Goal: Information Seeking & Learning: Learn about a topic

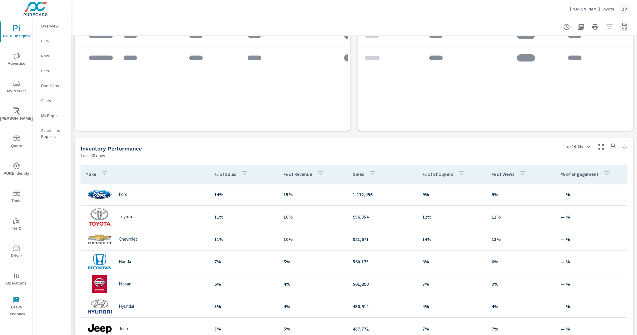
scroll to position [410, 0]
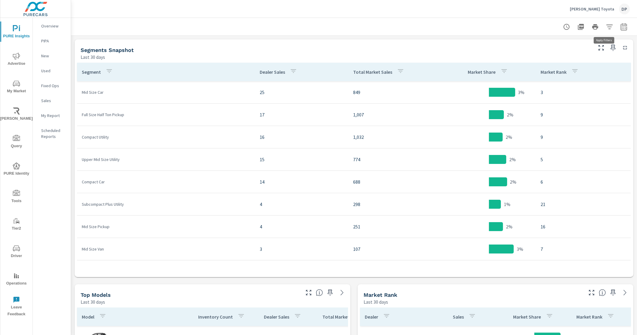
click at [605, 30] on button "button" at bounding box center [609, 27] width 12 height 12
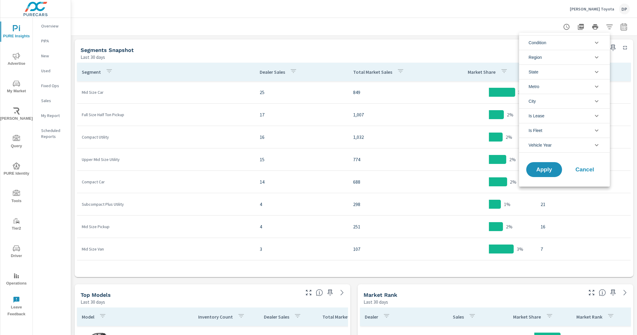
click at [400, 41] on div at bounding box center [318, 167] width 637 height 335
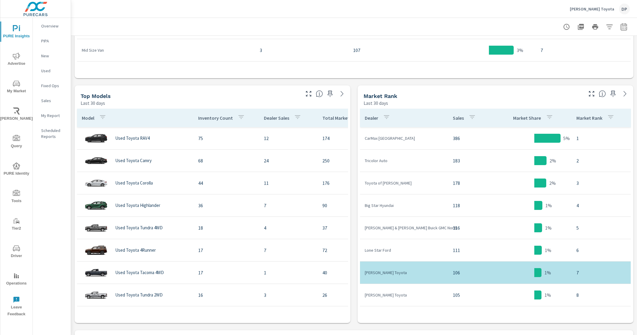
scroll to position [261, 0]
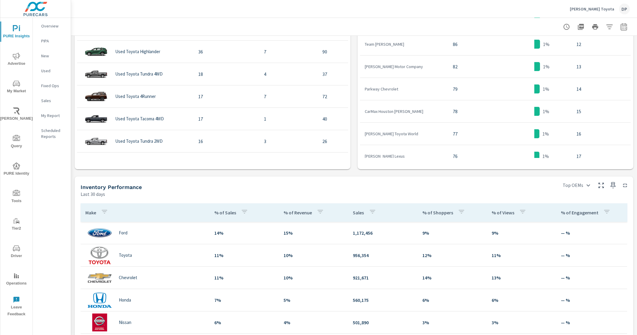
scroll to position [373, 0]
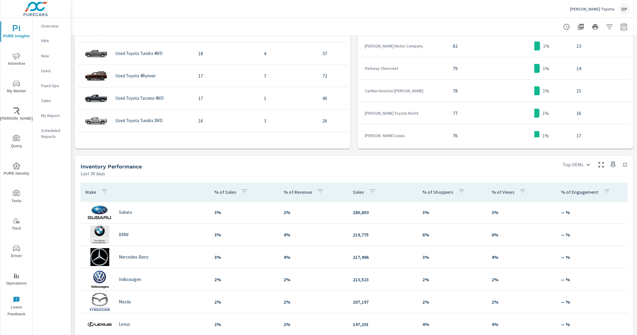
scroll to position [74, 0]
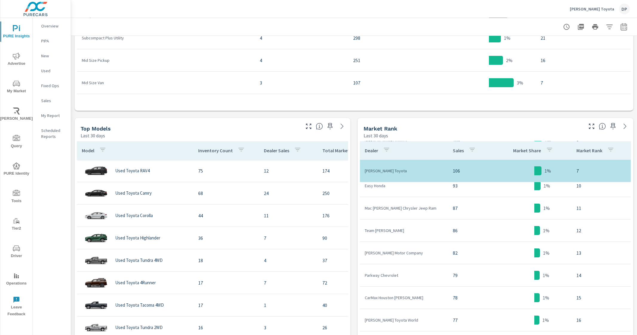
scroll to position [149, 0]
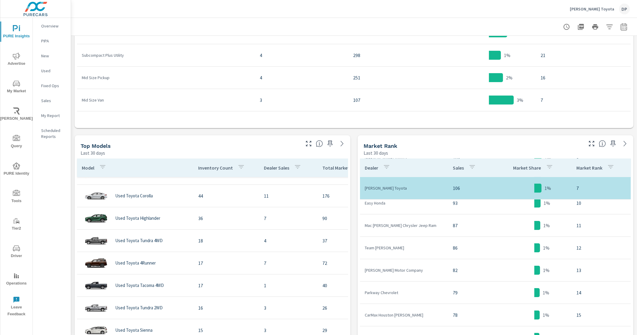
scroll to position [27, 0]
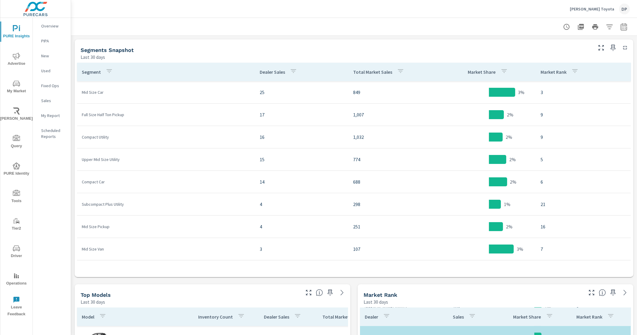
click at [571, 73] on icon "button" at bounding box center [574, 70] width 7 height 7
click at [564, 73] on div at bounding box center [318, 167] width 637 height 335
click at [541, 73] on p "Market Rank" at bounding box center [553, 72] width 26 height 6
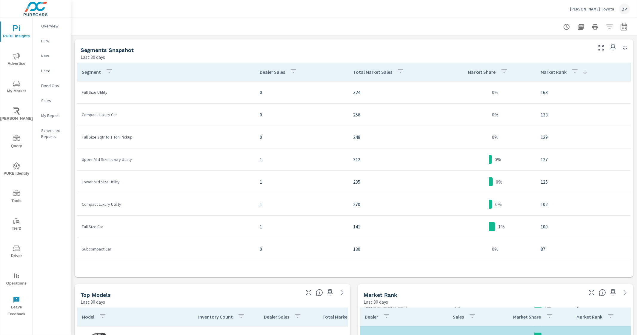
click at [541, 73] on p "Market Rank" at bounding box center [553, 72] width 26 height 6
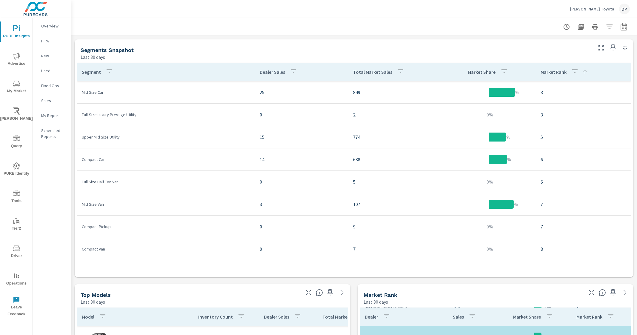
drag, startPoint x: 560, startPoint y: 71, endPoint x: 543, endPoint y: 75, distance: 17.9
click at [554, 72] on div "Market Rank" at bounding box center [563, 72] width 47 height 14
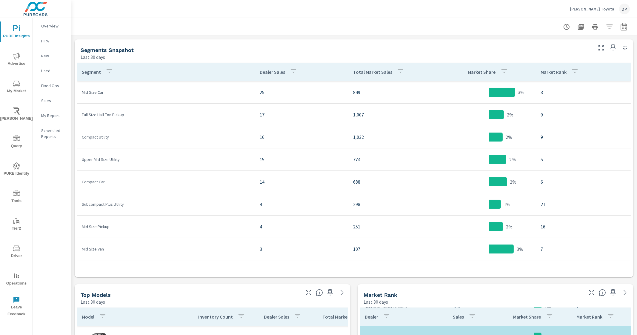
click at [571, 68] on icon "button" at bounding box center [574, 70] width 7 height 7
click at [562, 68] on div at bounding box center [318, 167] width 637 height 335
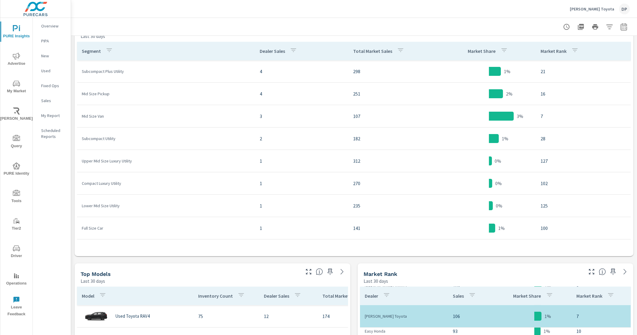
scroll to position [112, 0]
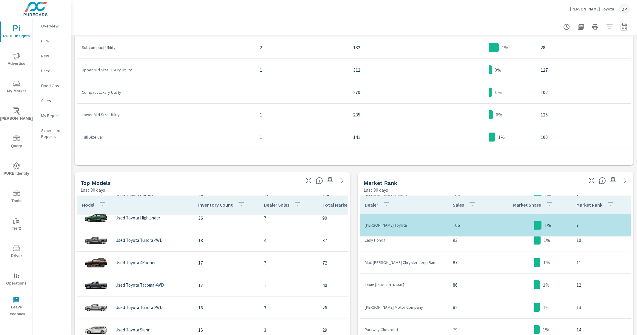
scroll to position [27, 0]
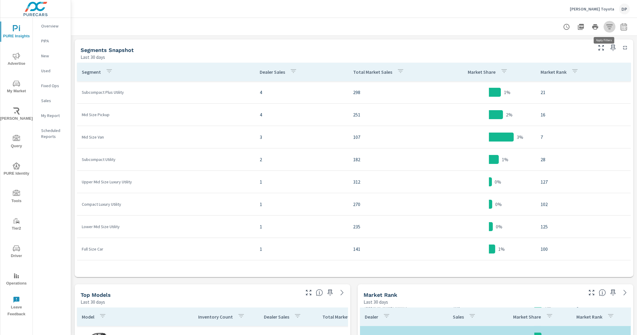
click at [606, 27] on icon "button" at bounding box center [609, 26] width 7 height 7
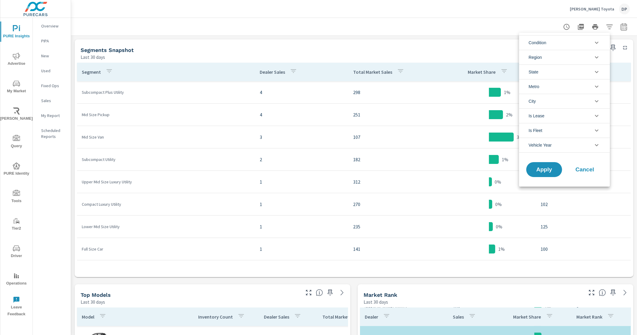
click at [446, 45] on div at bounding box center [318, 167] width 637 height 335
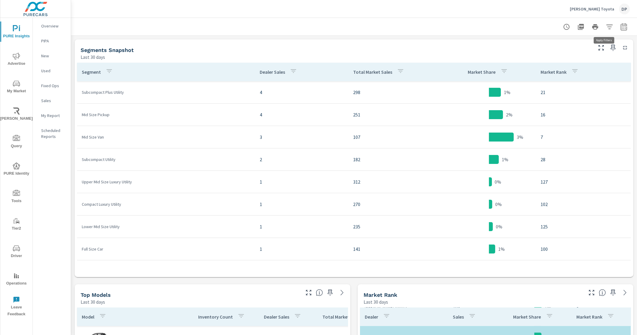
click at [606, 28] on icon "button" at bounding box center [609, 26] width 6 height 4
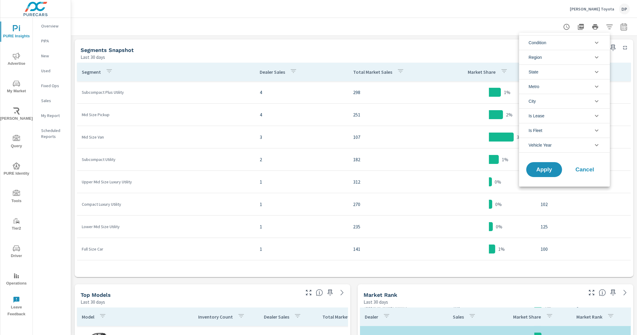
click at [478, 26] on div at bounding box center [318, 167] width 637 height 335
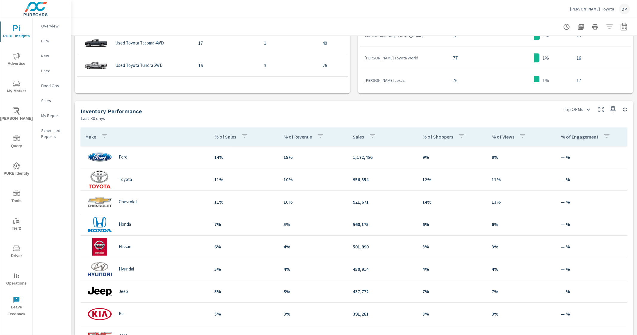
scroll to position [484, 0]
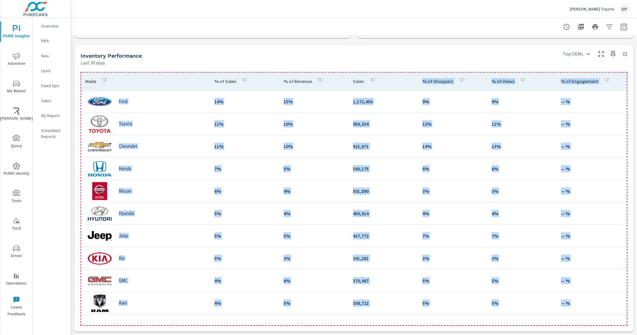
click at [396, 82] on th "Sales" at bounding box center [382, 81] width 69 height 18
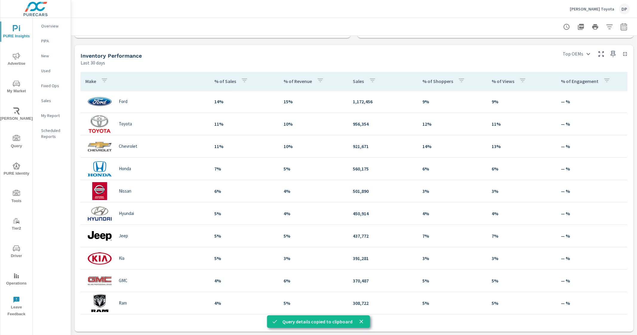
click at [407, 54] on div "Inventory Performance" at bounding box center [317, 55] width 473 height 7
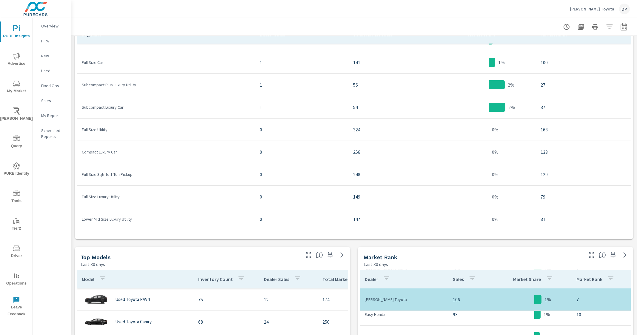
scroll to position [36, 0]
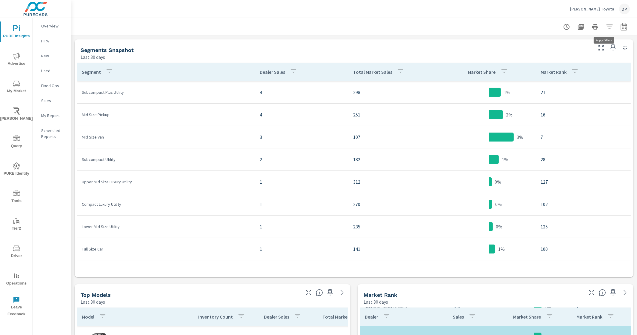
click at [606, 23] on icon "button" at bounding box center [609, 26] width 7 height 7
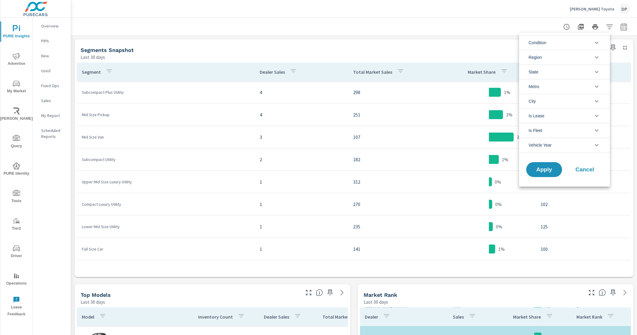
click at [605, 24] on div at bounding box center [318, 167] width 637 height 335
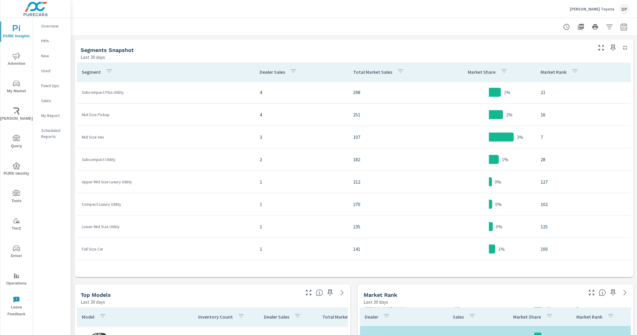
click at [606, 25] on icon "button" at bounding box center [609, 26] width 7 height 7
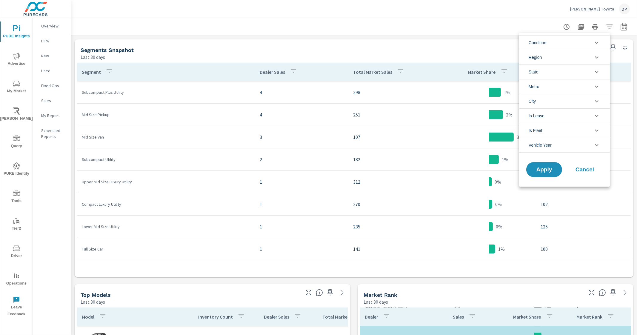
click at [489, 28] on div at bounding box center [318, 167] width 637 height 335
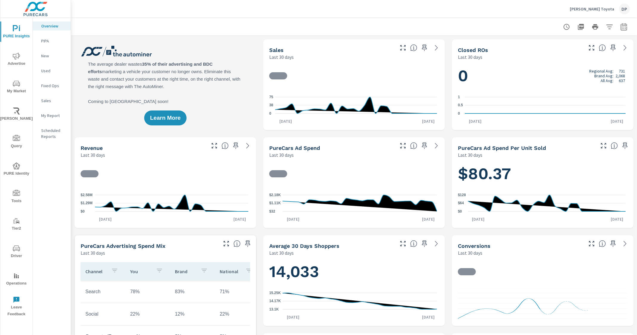
click at [24, 85] on span "My Market" at bounding box center [16, 87] width 29 height 15
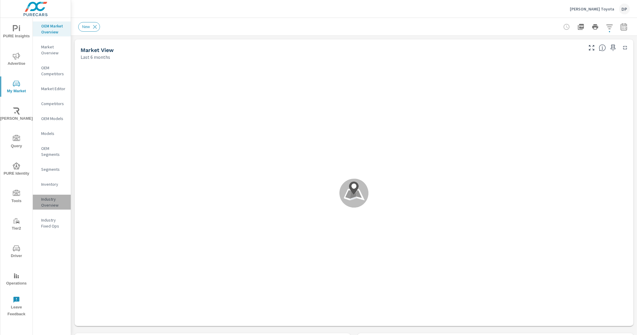
click at [56, 208] on p "Industry Overview" at bounding box center [53, 202] width 25 height 12
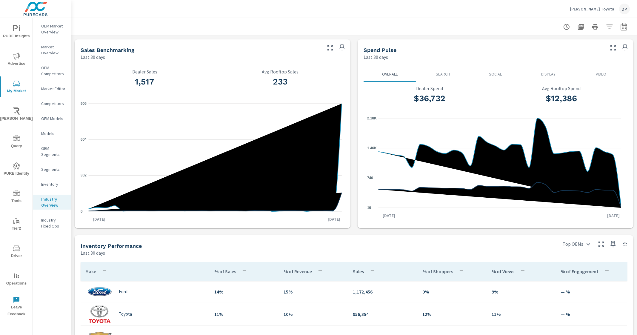
click at [606, 26] on icon "button" at bounding box center [609, 26] width 6 height 4
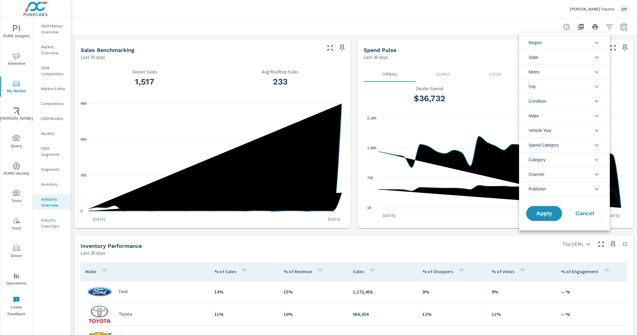
click at [450, 40] on div at bounding box center [318, 167] width 637 height 335
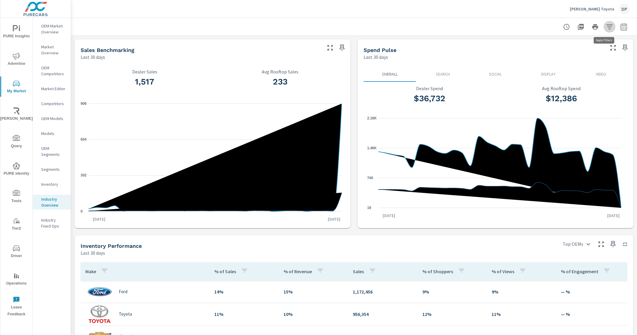
click at [606, 28] on icon "button" at bounding box center [609, 26] width 7 height 7
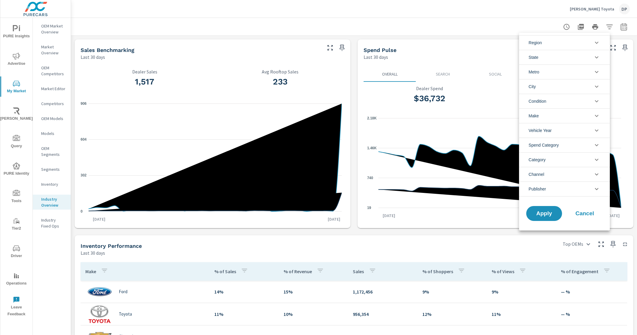
click at [467, 10] on div at bounding box center [318, 167] width 637 height 335
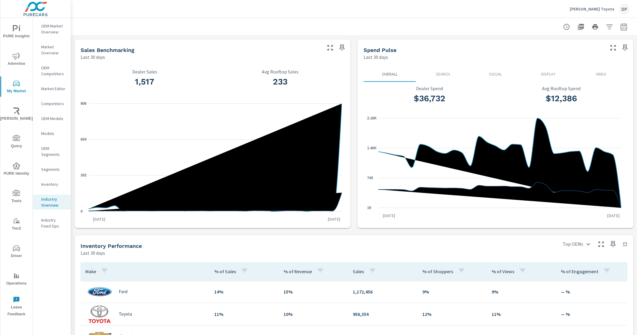
click at [606, 25] on icon "button" at bounding box center [609, 26] width 7 height 7
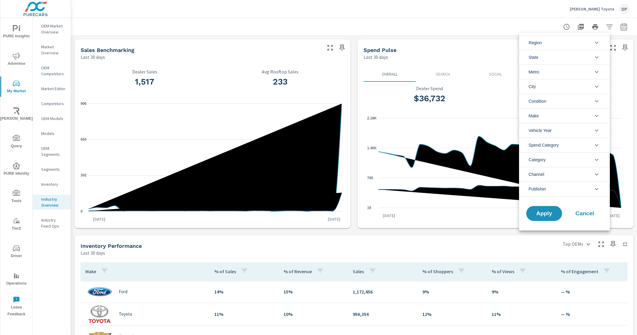
click at [564, 116] on li "Make" at bounding box center [564, 115] width 91 height 15
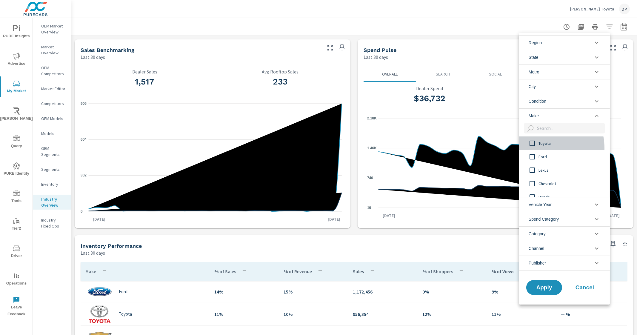
click at [541, 148] on div "Toyota" at bounding box center [564, 142] width 90 height 13
click at [536, 281] on button "Apply" at bounding box center [543, 288] width 37 height 16
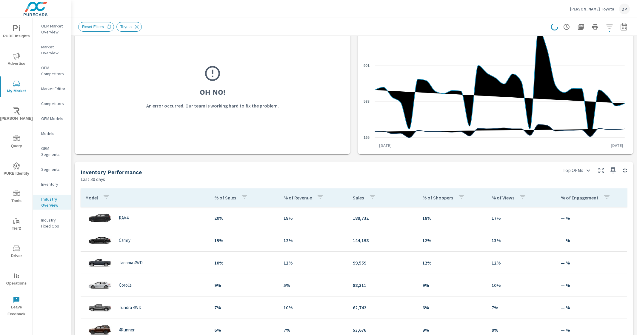
scroll to position [74, 0]
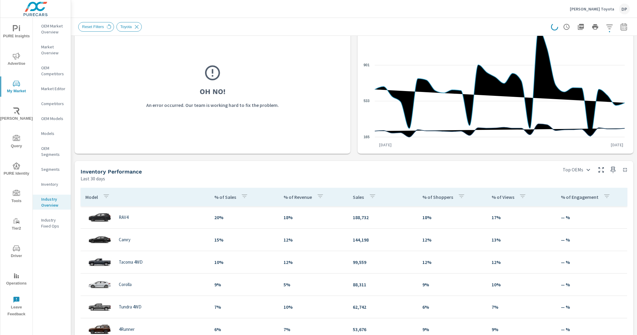
click at [349, 155] on div "Sales Benchmarking Last 30 days 1,309 Dealer Sales 33 Avg Rooftop Sales Oh No! …" at bounding box center [354, 206] width 566 height 489
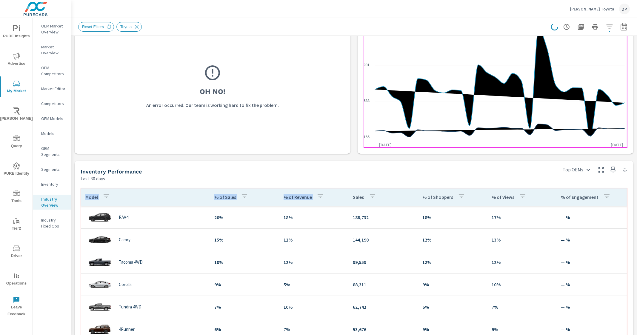
click at [327, 194] on th "% of Revenue" at bounding box center [313, 197] width 69 height 18
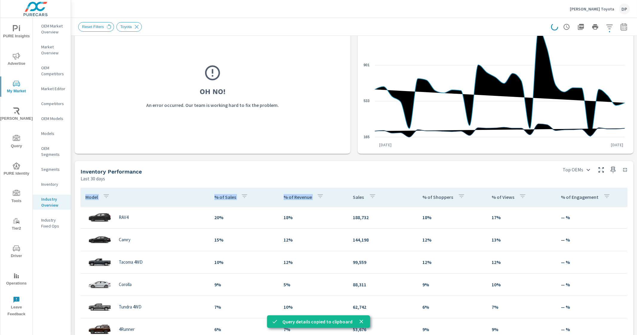
click at [348, 159] on div "Sales Benchmarking Last 30 days 1,309 Dealer Sales 33 Avg Rooftop Sales Oh No! …" at bounding box center [354, 206] width 566 height 489
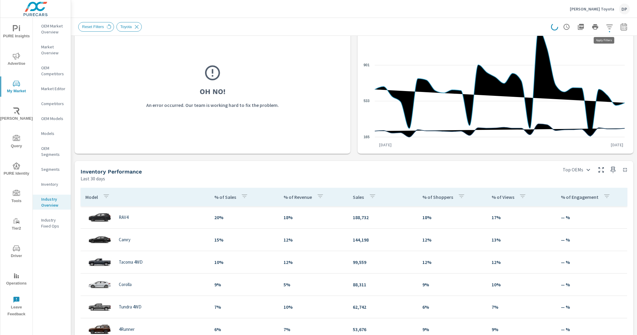
click at [606, 29] on icon "button" at bounding box center [609, 26] width 7 height 7
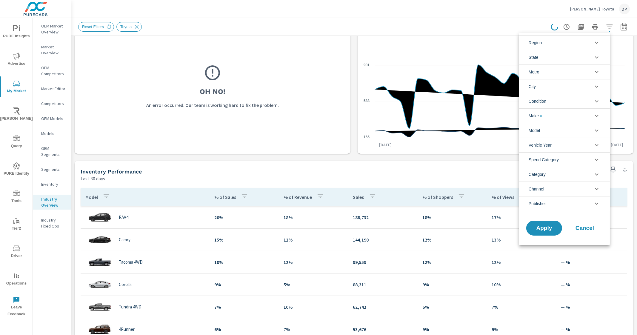
scroll to position [13, 0]
click at [604, 25] on div at bounding box center [318, 167] width 637 height 335
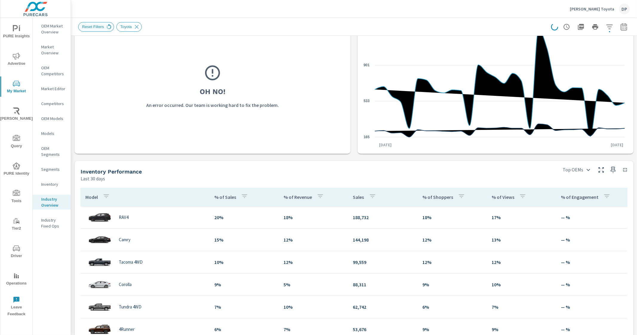
click at [108, 27] on icon at bounding box center [109, 27] width 7 height 7
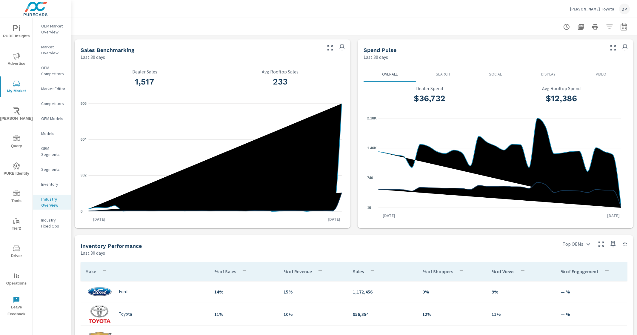
click at [606, 24] on icon "button" at bounding box center [609, 26] width 7 height 7
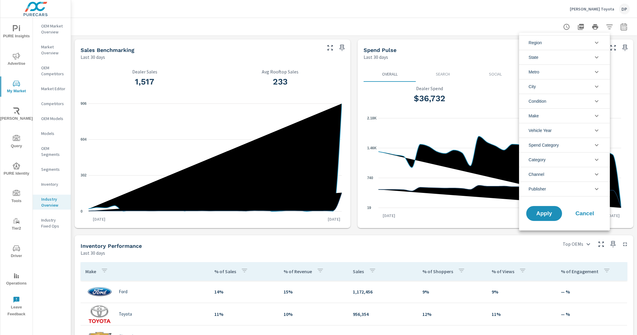
click at [602, 26] on div at bounding box center [318, 167] width 637 height 335
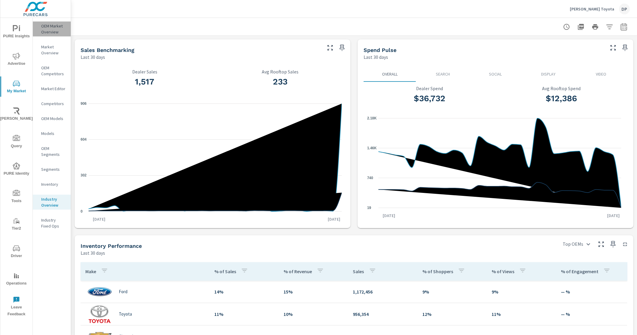
click at [55, 27] on p "OEM Market Overview" at bounding box center [53, 29] width 25 height 12
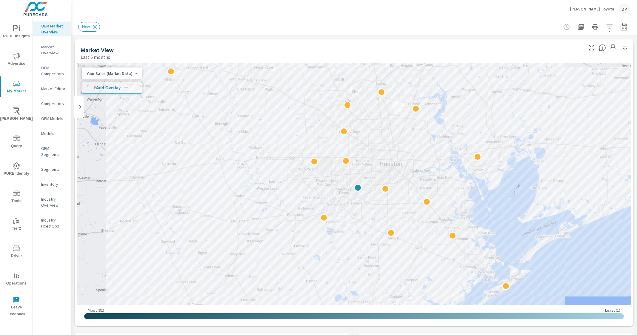
click at [606, 24] on icon "button" at bounding box center [609, 26] width 6 height 4
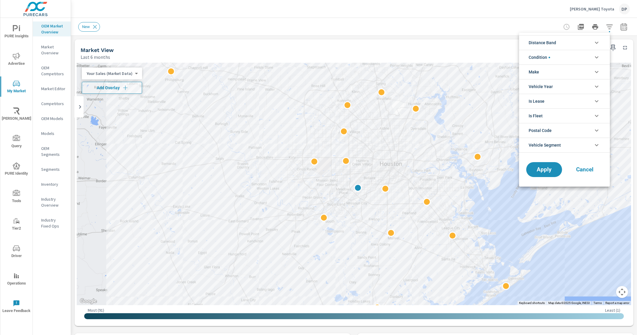
click at [602, 25] on div at bounding box center [318, 167] width 637 height 335
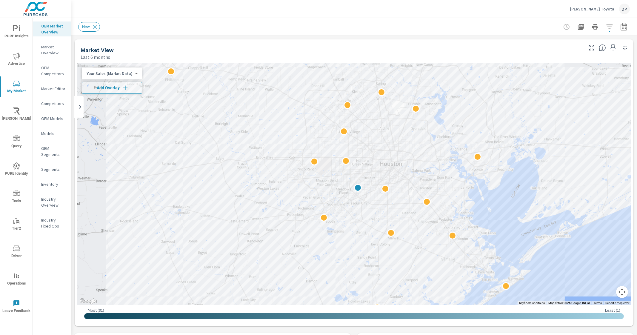
click at [49, 165] on div "Segments" at bounding box center [52, 169] width 38 height 9
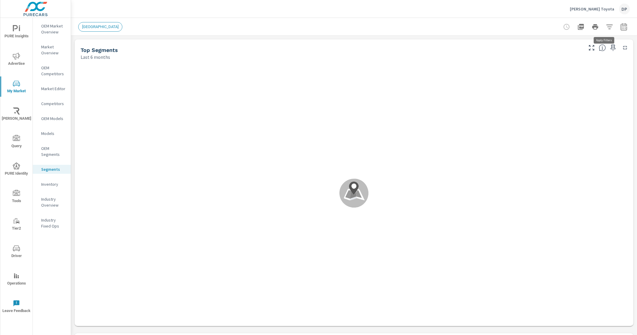
scroll to position [581, 0]
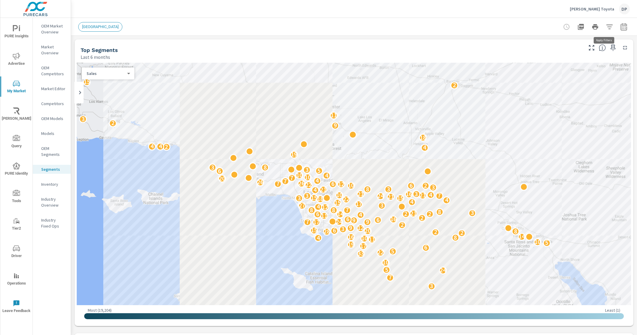
click at [606, 24] on icon "button" at bounding box center [609, 26] width 6 height 4
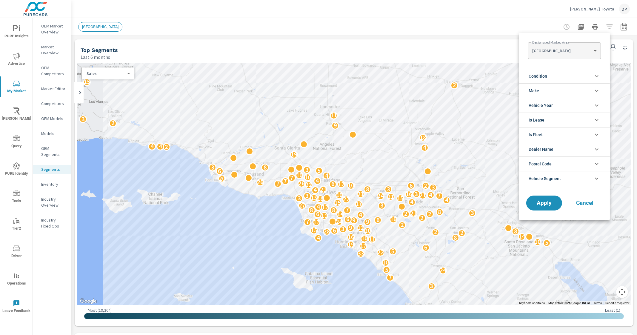
click at [601, 24] on div at bounding box center [318, 167] width 637 height 335
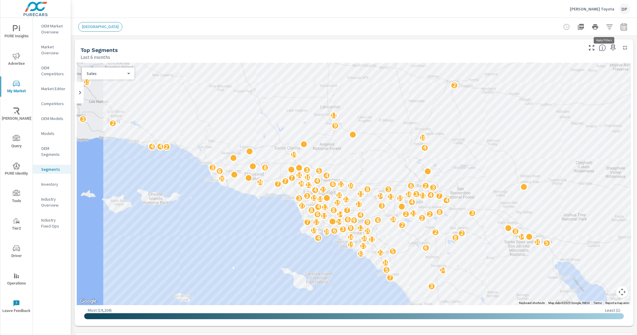
click at [603, 30] on button "button" at bounding box center [609, 27] width 12 height 12
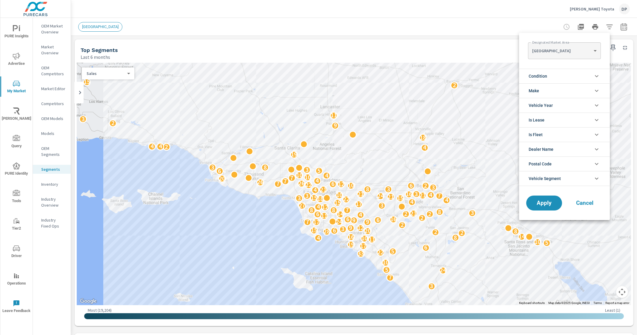
click at [600, 30] on div at bounding box center [318, 167] width 637 height 335
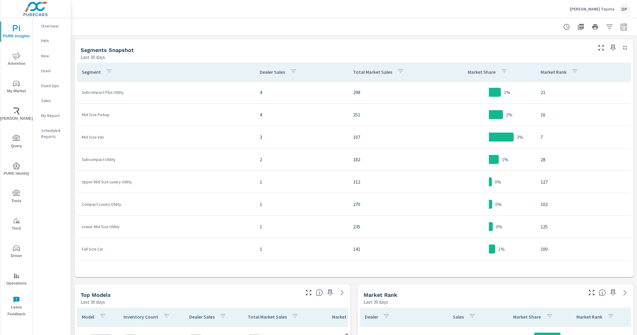
scroll to position [179, 0]
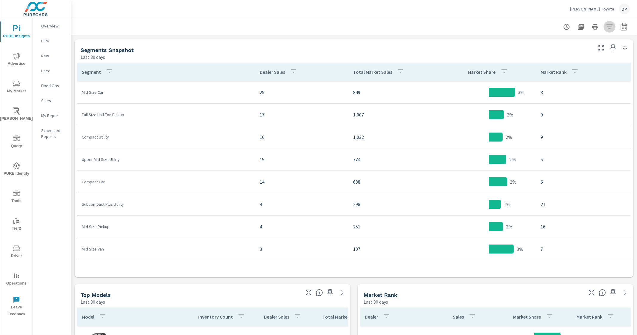
click at [606, 26] on icon "button" at bounding box center [609, 26] width 6 height 4
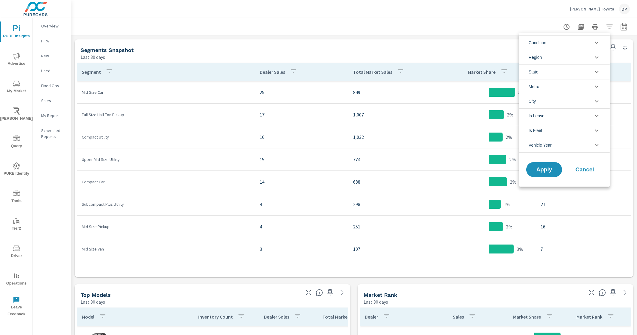
click at [436, 38] on div at bounding box center [318, 167] width 637 height 335
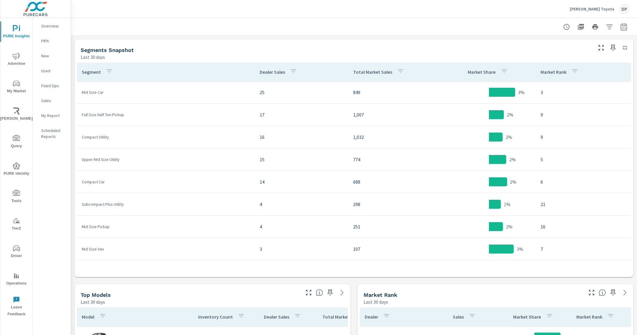
click at [606, 26] on icon "button" at bounding box center [609, 26] width 7 height 7
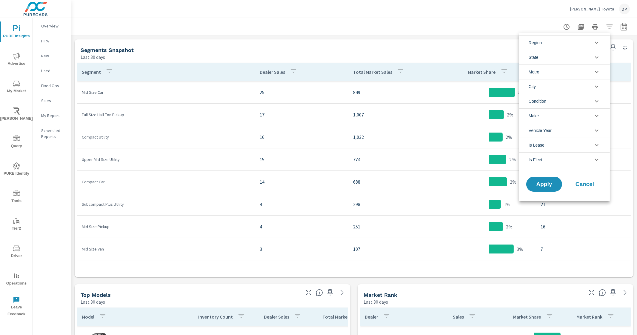
click at [591, 115] on li "Make" at bounding box center [564, 115] width 91 height 15
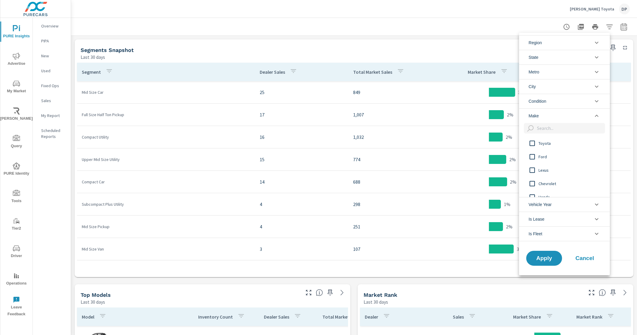
click at [591, 115] on li "Make" at bounding box center [564, 115] width 91 height 15
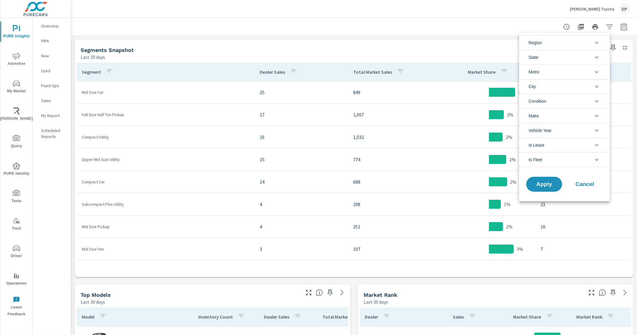
click at [400, 39] on div at bounding box center [318, 167] width 637 height 335
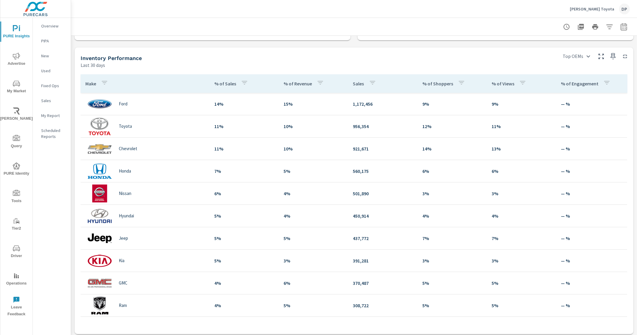
scroll to position [484, 0]
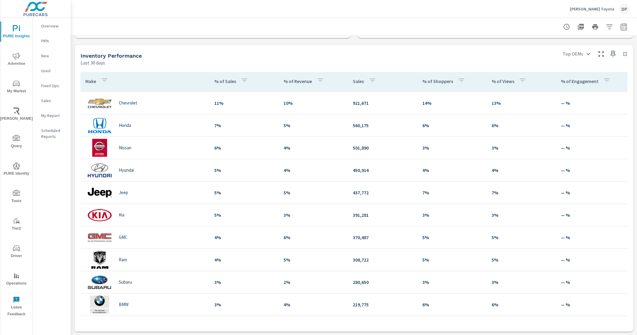
scroll to position [149, 0]
